Goal: Transaction & Acquisition: Purchase product/service

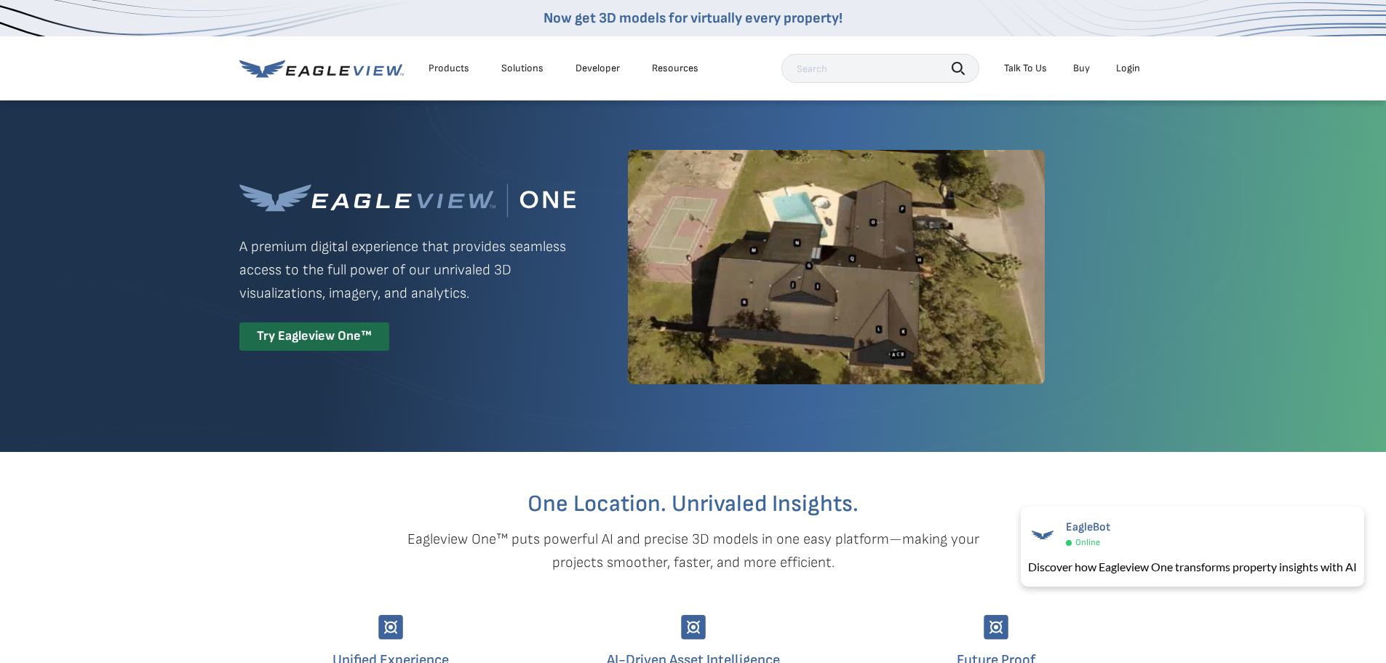
click at [1127, 68] on div "Login" at bounding box center [1128, 68] width 24 height 13
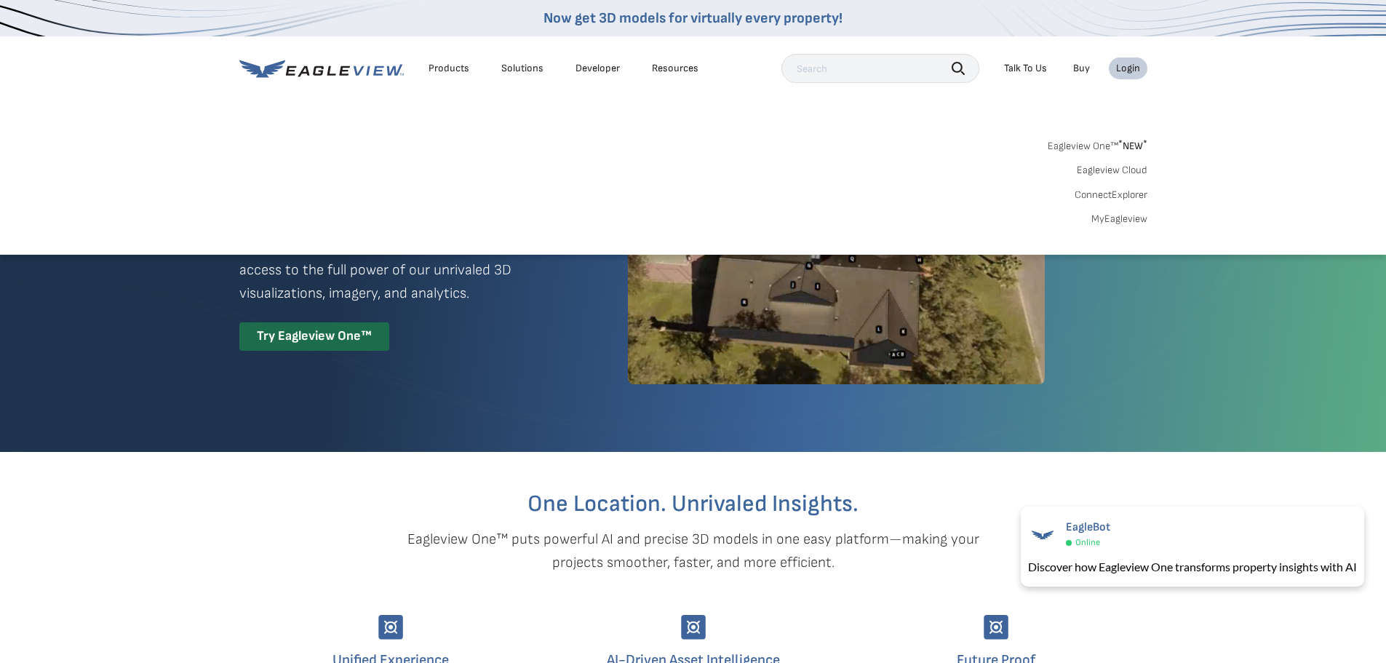
click at [1115, 218] on link "MyEagleview" at bounding box center [1120, 218] width 56 height 13
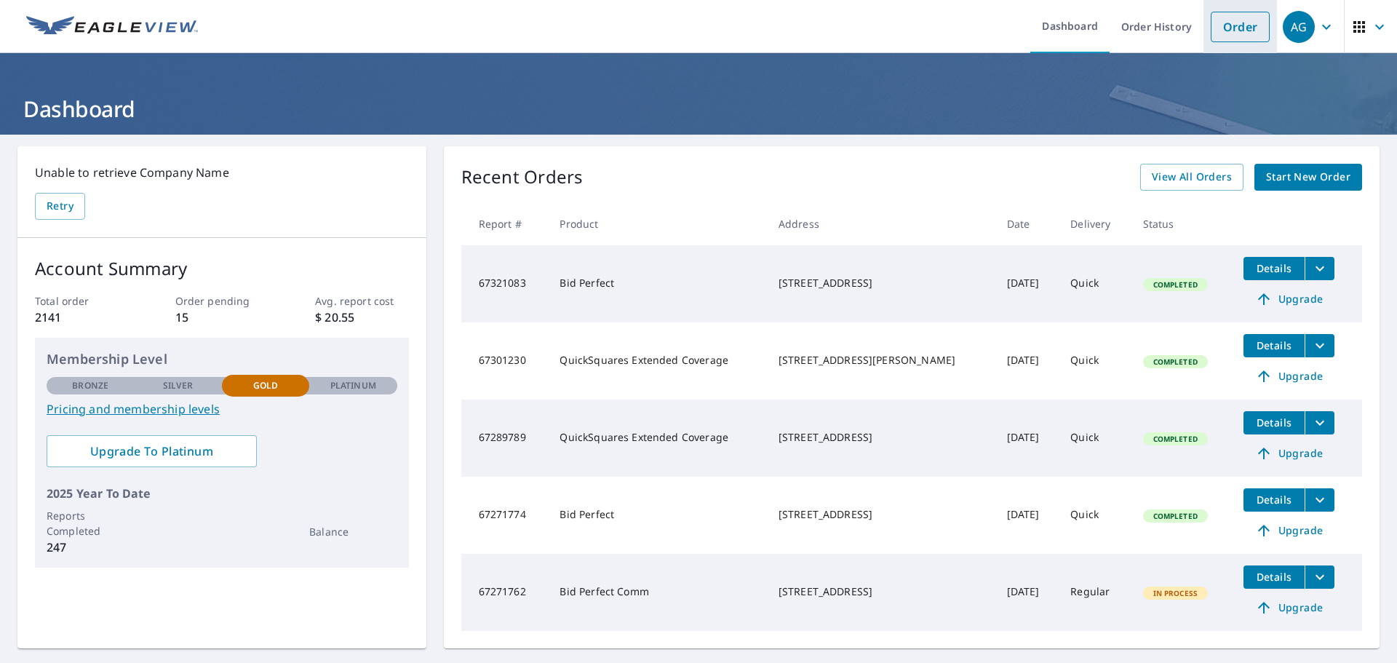
click at [1231, 25] on link "Order" at bounding box center [1240, 27] width 59 height 31
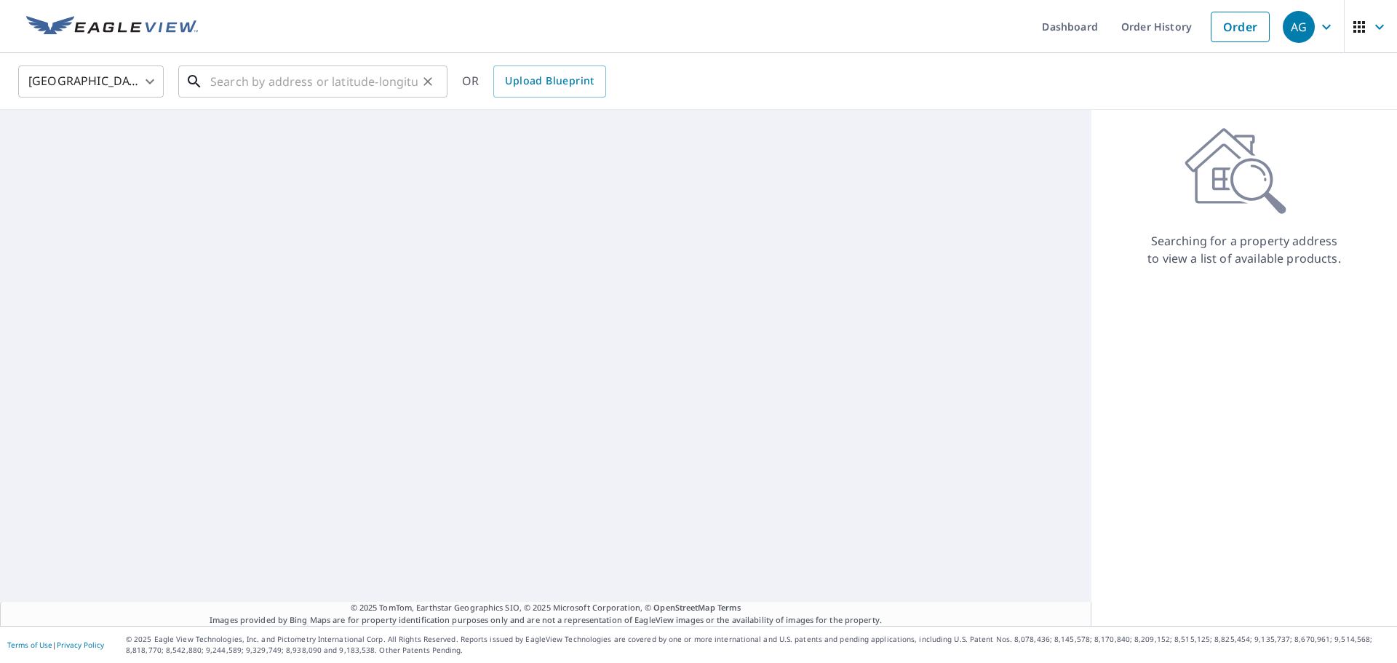
click at [397, 82] on input "text" at bounding box center [313, 81] width 207 height 41
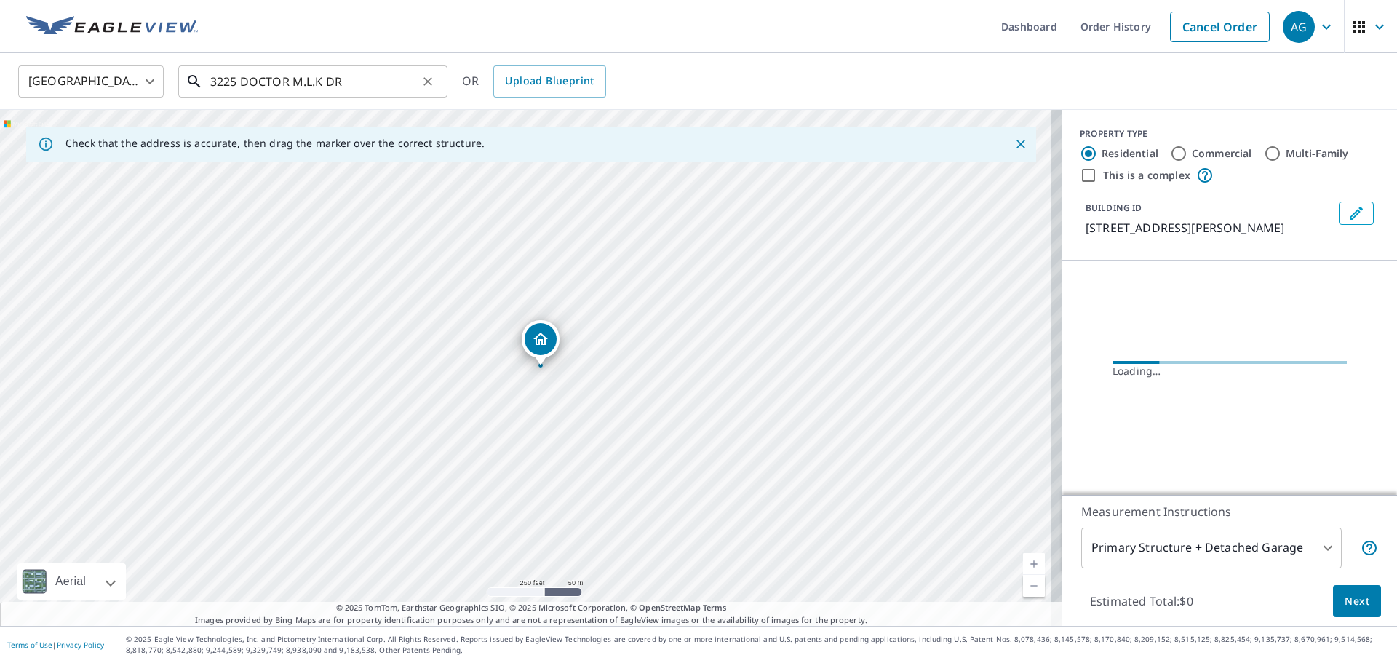
click at [396, 82] on input "3225 DOCTOR M.L.K DR" at bounding box center [313, 81] width 207 height 41
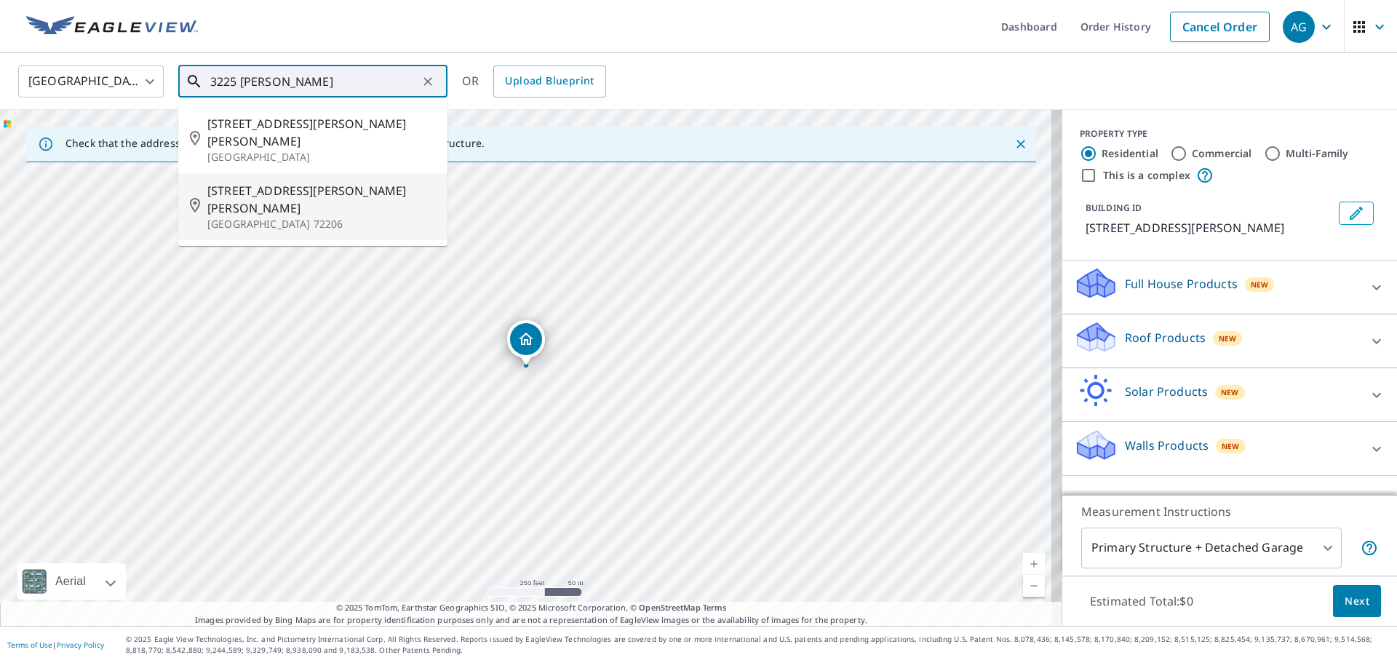
click at [349, 217] on p "[GEOGRAPHIC_DATA] 72206" at bounding box center [321, 224] width 229 height 15
type input "[STREET_ADDRESS][PERSON_NAME][PERSON_NAME][PERSON_NAME]"
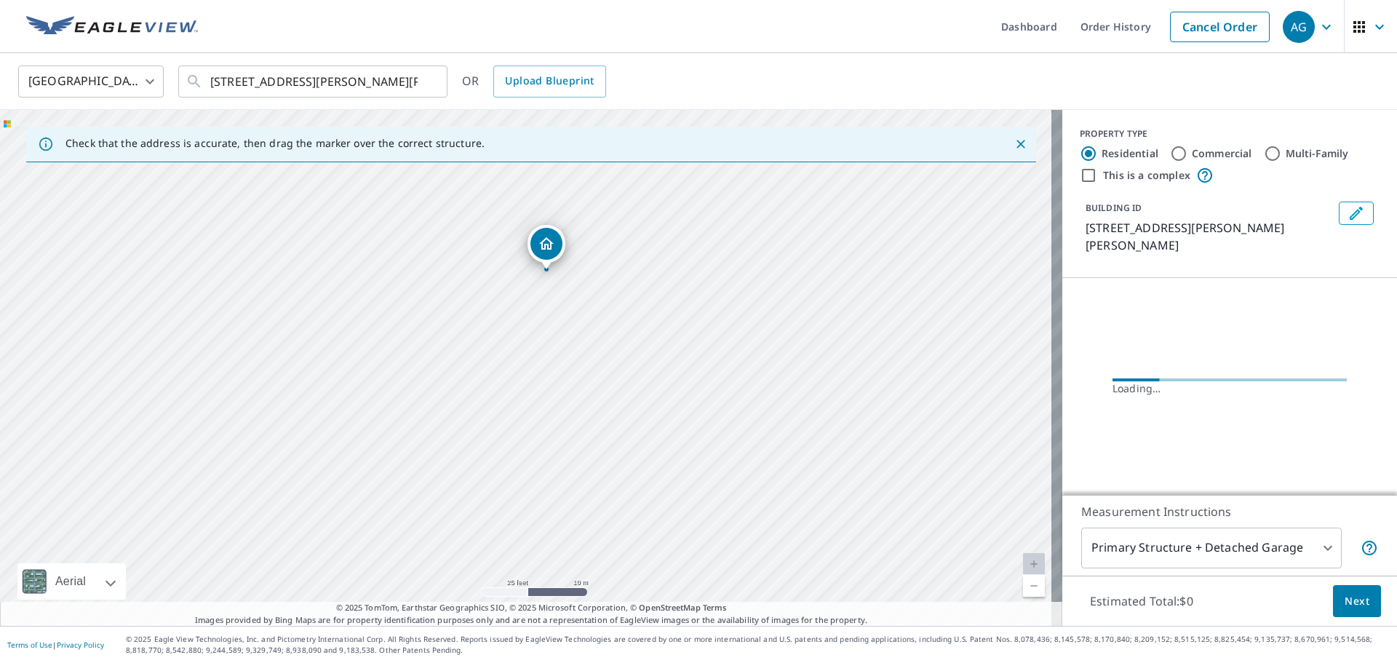
drag, startPoint x: 501, startPoint y: 307, endPoint x: 484, endPoint y: 370, distance: 65.7
click at [484, 370] on div "[STREET_ADDRESS][PERSON_NAME][PERSON_NAME][PERSON_NAME]" at bounding box center [531, 368] width 1062 height 516
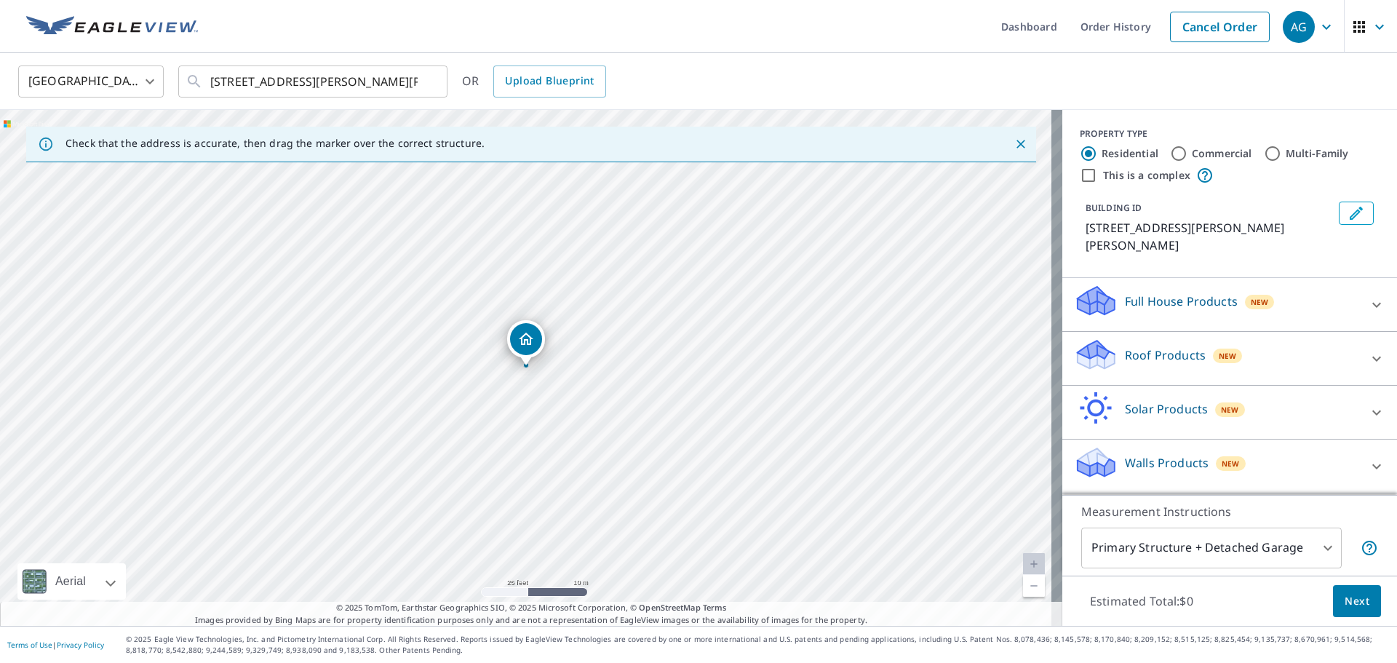
click at [1251, 348] on div "Roof Products New" at bounding box center [1216, 358] width 285 height 41
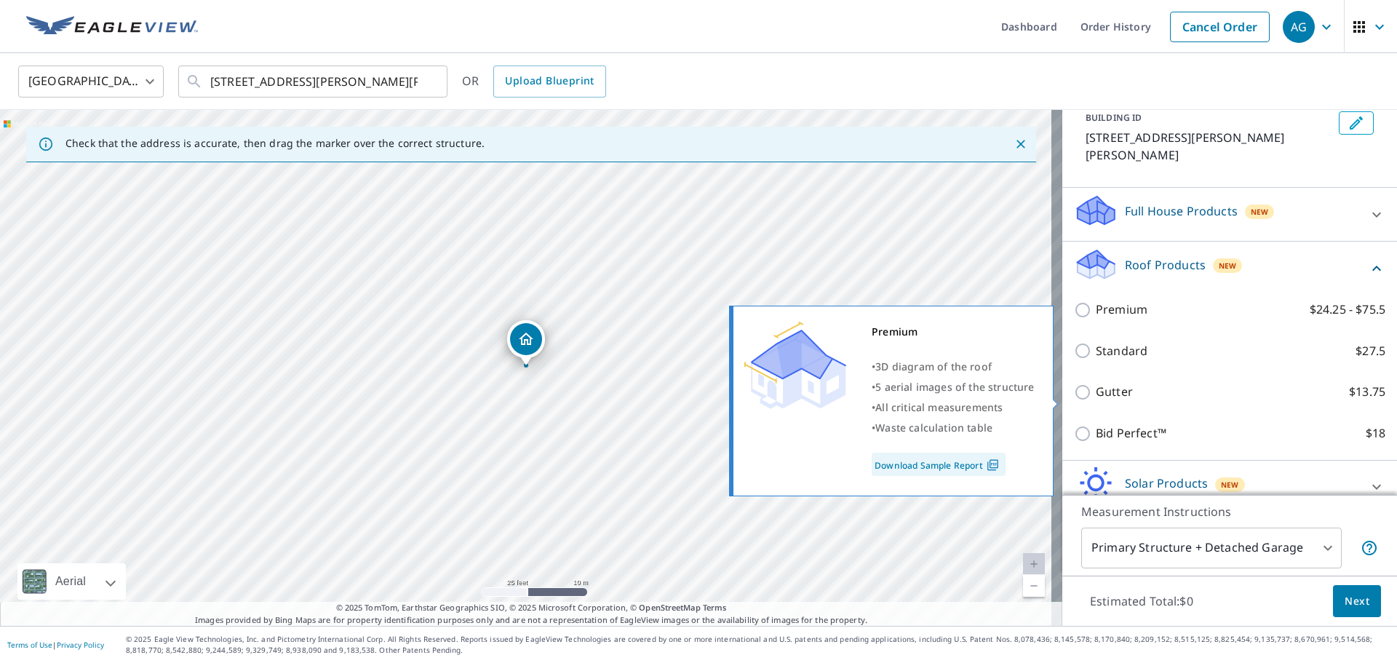
scroll to position [164, 0]
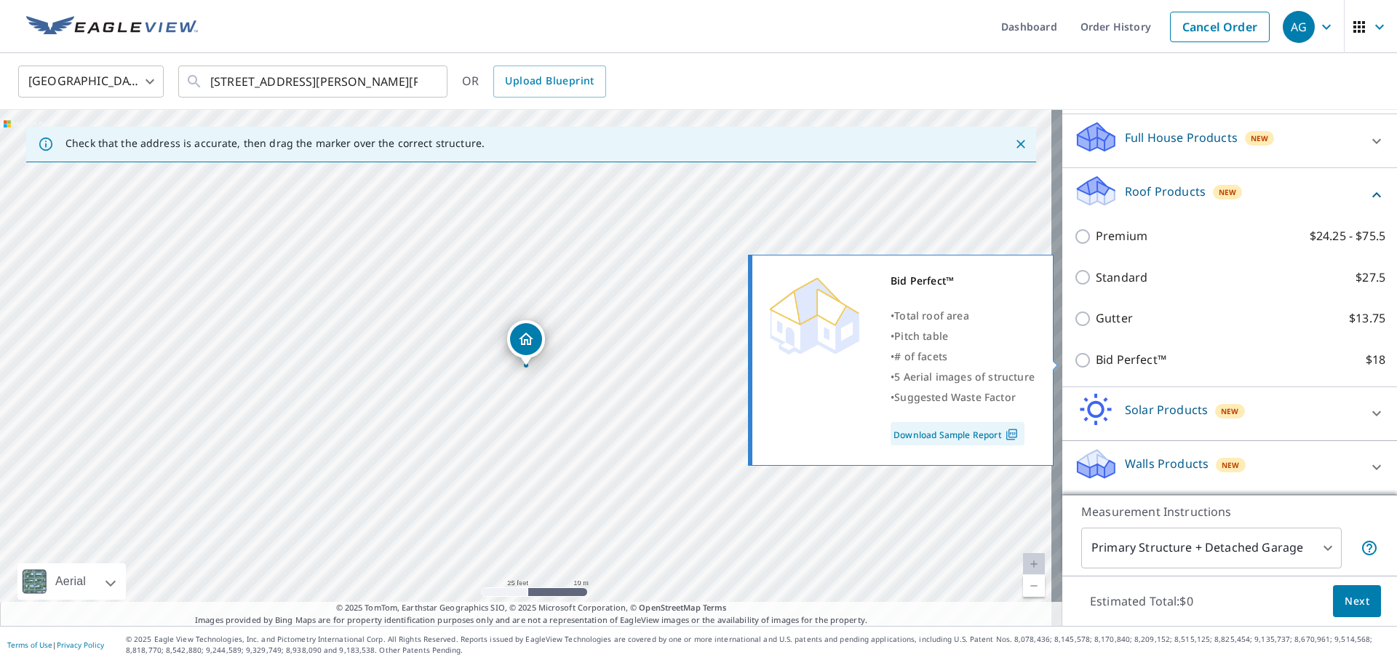
click at [1157, 354] on label "Bid Perfect™ $18" at bounding box center [1241, 360] width 290 height 18
click at [1096, 354] on input "Bid Perfect™ $18" at bounding box center [1085, 359] width 22 height 17
checkbox input "true"
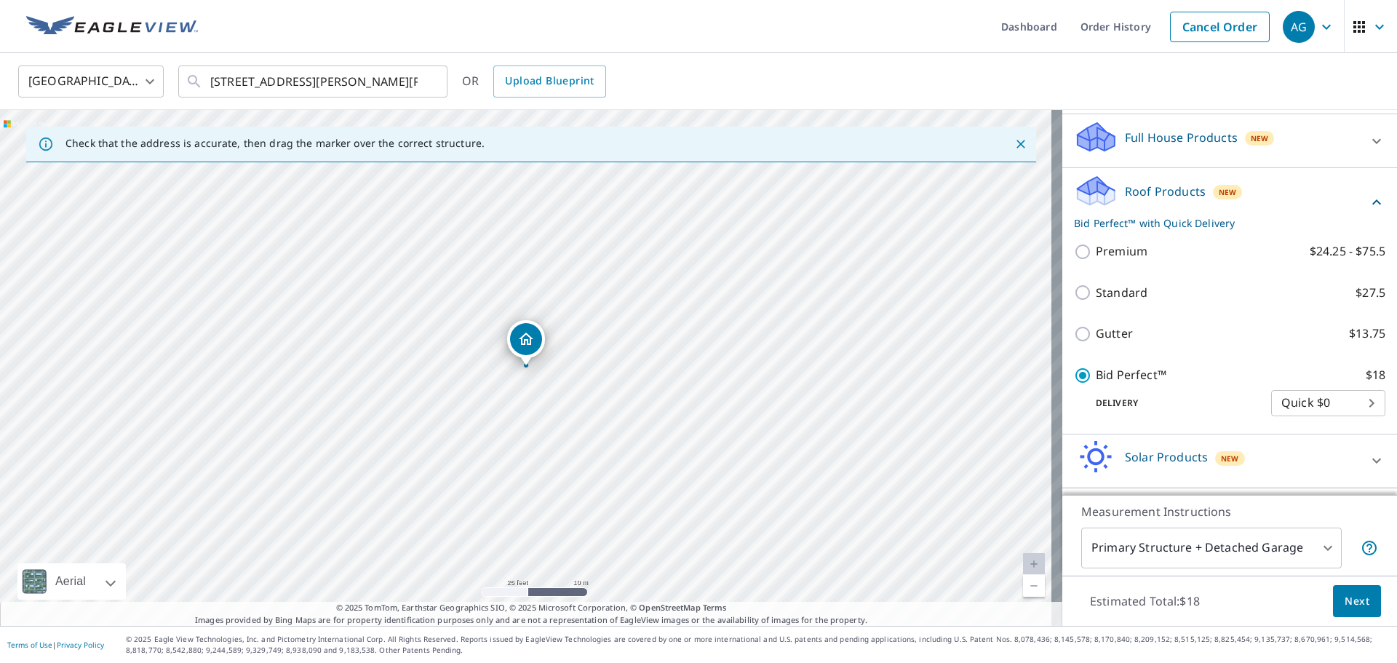
click at [1351, 601] on span "Next" at bounding box center [1357, 601] width 25 height 18
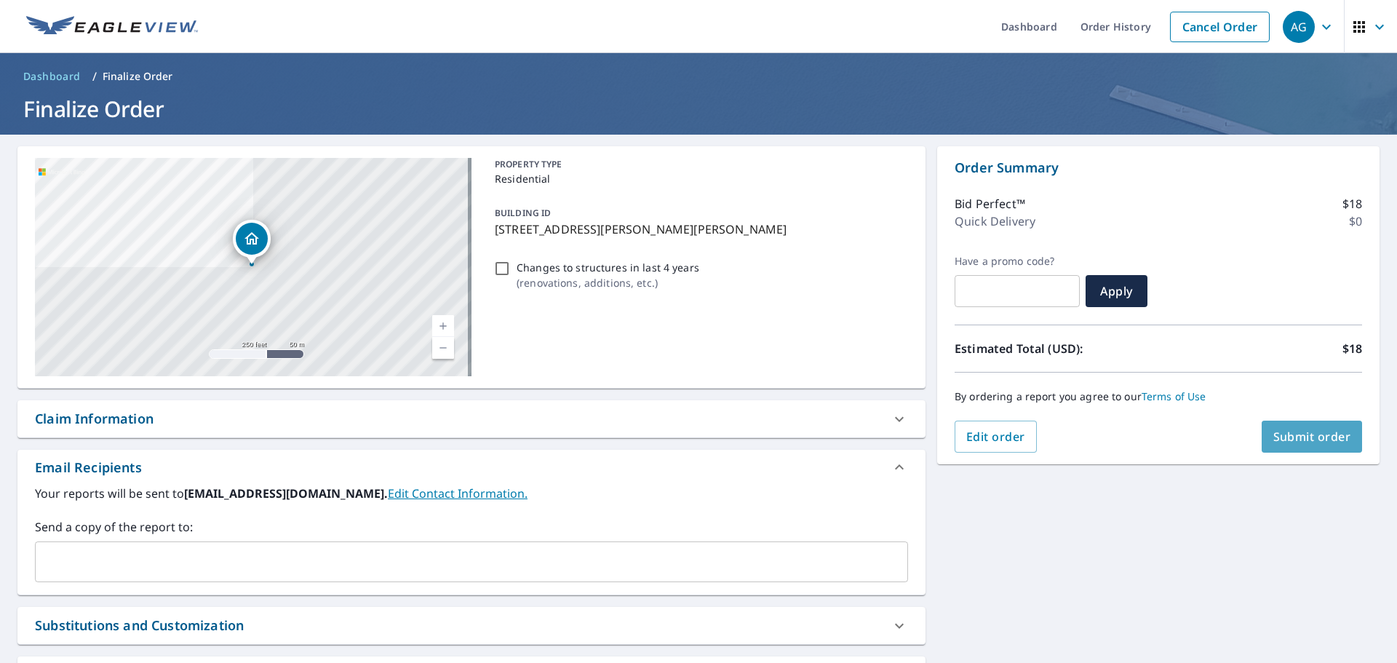
click at [1345, 441] on button "Submit order" at bounding box center [1312, 437] width 101 height 32
